Goal: Check status: Check status

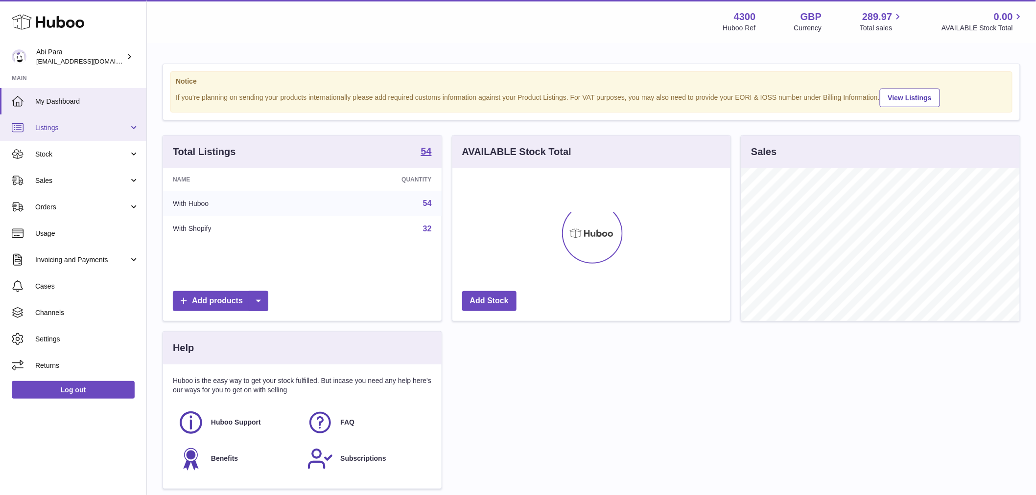
scroll to position [153, 278]
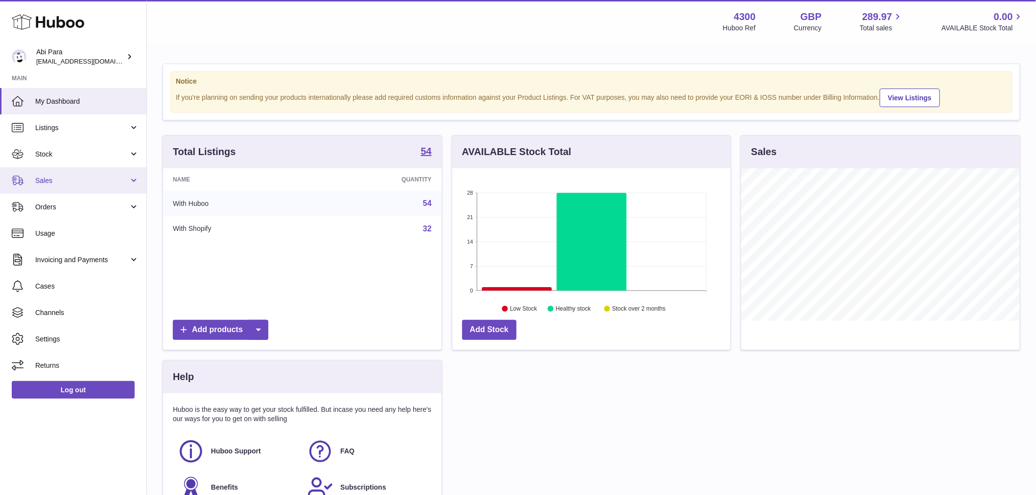
click at [58, 181] on span "Sales" at bounding box center [81, 180] width 93 height 9
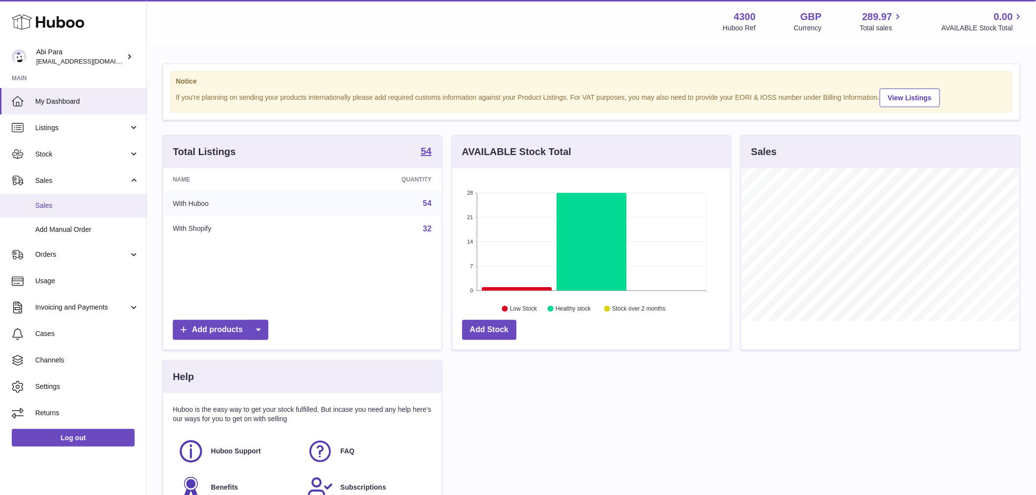
click at [59, 208] on span "Sales" at bounding box center [87, 205] width 104 height 9
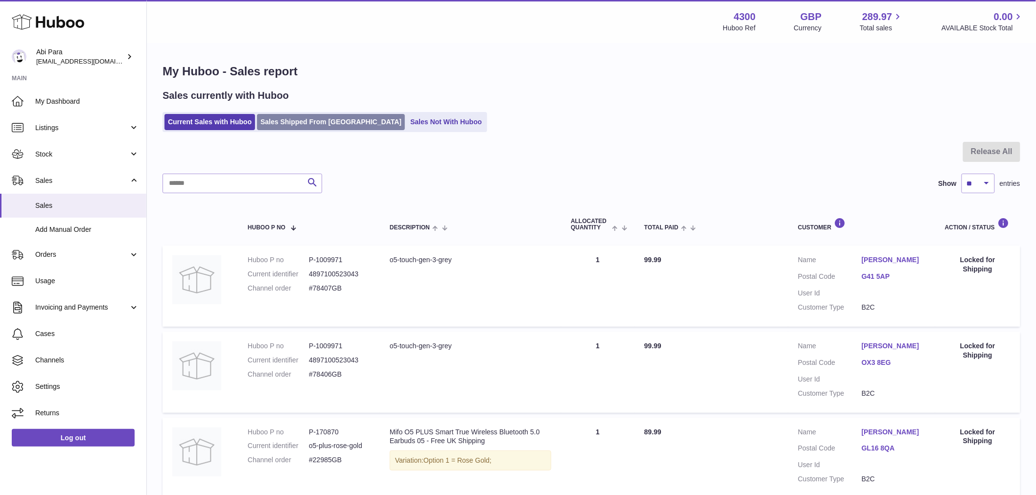
click at [286, 125] on link "Sales Shipped From [GEOGRAPHIC_DATA]" at bounding box center [331, 122] width 148 height 16
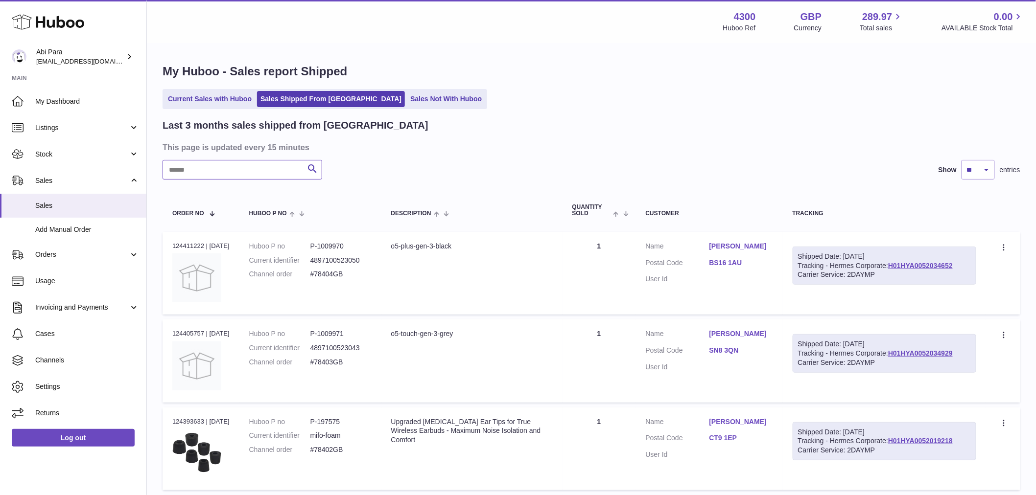
paste input "********"
type input "********"
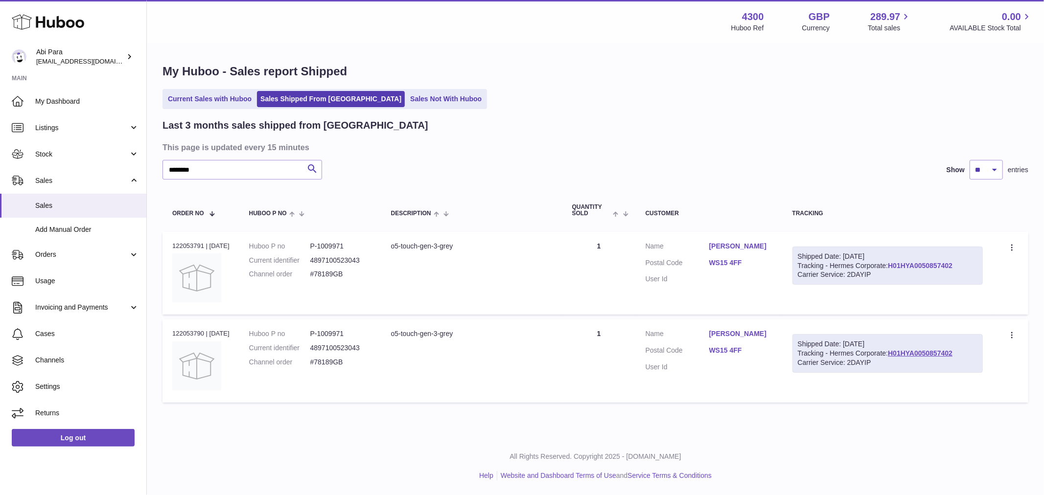
click at [935, 265] on link "H01HYA0050857402" at bounding box center [920, 266] width 65 height 8
click at [702, 248] on dt "Customer Name" at bounding box center [678, 248] width 64 height 12
click at [711, 255] on dl "Customer Name Michael Burrows Postal Code WS15 4FF User Id" at bounding box center [709, 265] width 127 height 47
click at [722, 260] on link "WS15 4FF" at bounding box center [741, 262] width 64 height 9
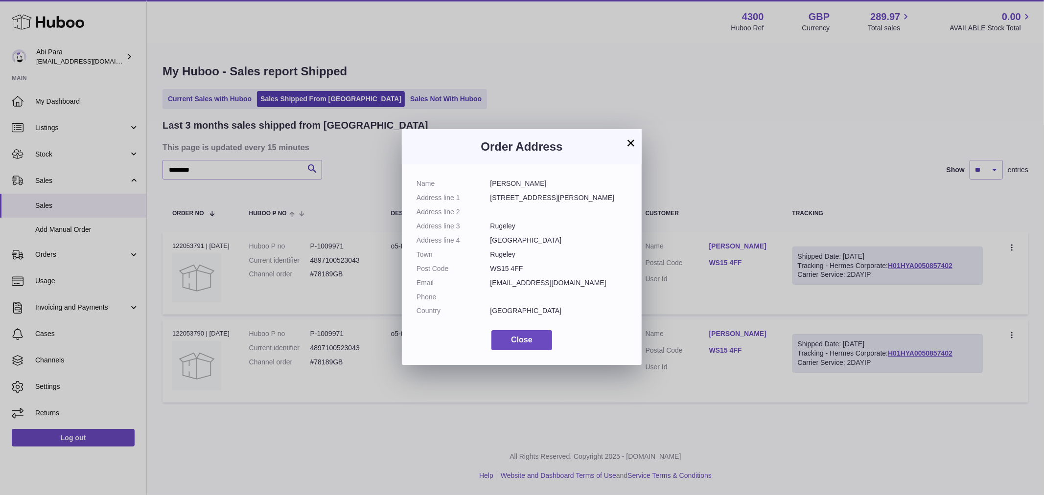
drag, startPoint x: 523, startPoint y: 266, endPoint x: 487, endPoint y: 268, distance: 35.8
click at [487, 268] on dl "Name Michael Burrows Address line 1 8 Lewis Road Address line 2 Address line 3 …" at bounding box center [522, 249] width 210 height 141
copy dl "WS15 4FF"
